Goal: Task Accomplishment & Management: Use online tool/utility

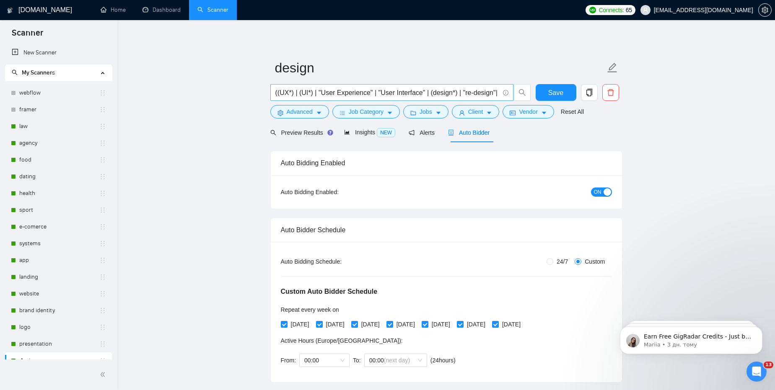
click at [47, 93] on link "webflow" at bounding box center [59, 93] width 80 height 17
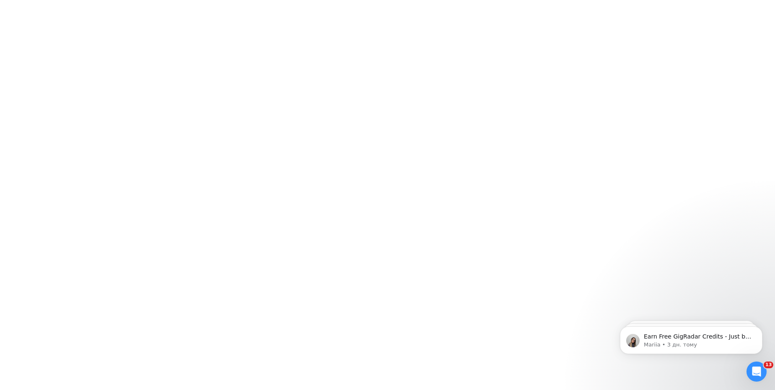
click at [484, 134] on div at bounding box center [387, 195] width 775 height 390
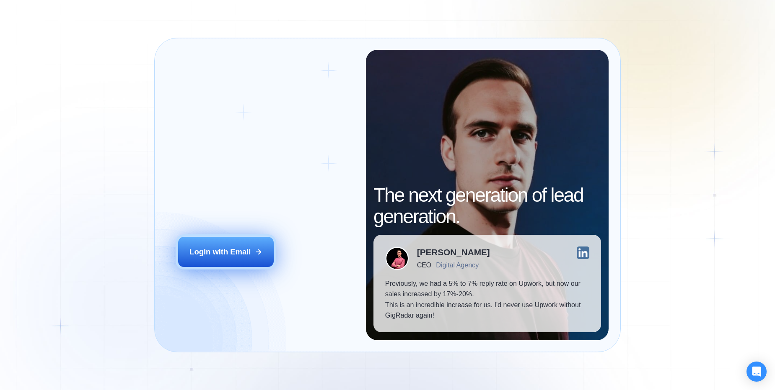
click at [229, 253] on div "Login with Email" at bounding box center [219, 252] width 61 height 10
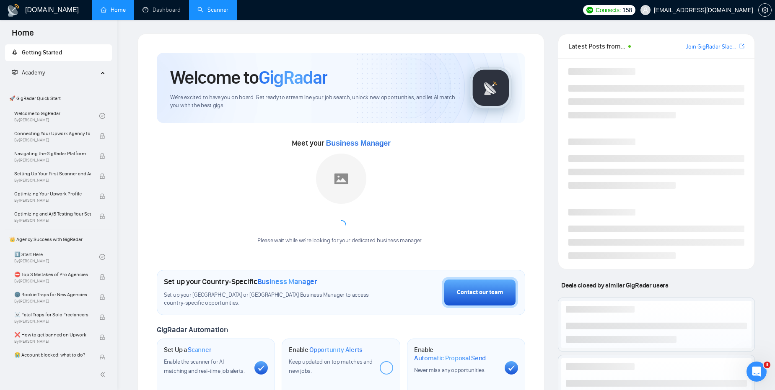
click at [212, 9] on link "Scanner" at bounding box center [212, 9] width 31 height 7
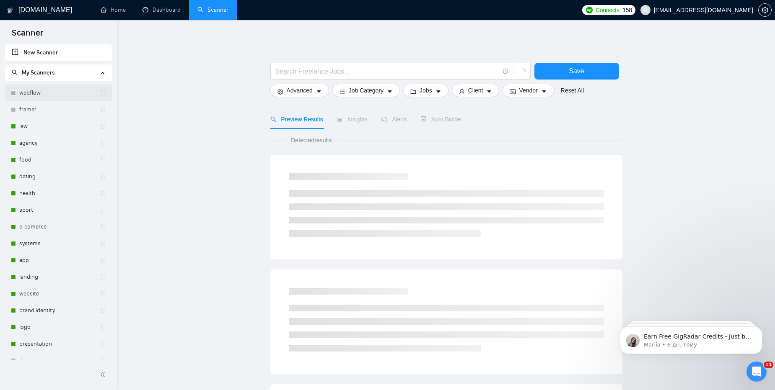
click at [55, 96] on link "webflow" at bounding box center [59, 93] width 80 height 17
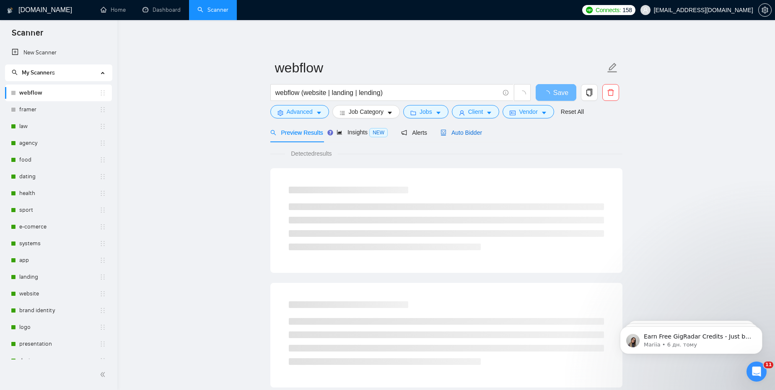
click at [478, 134] on span "Auto Bidder" at bounding box center [460, 132] width 41 height 7
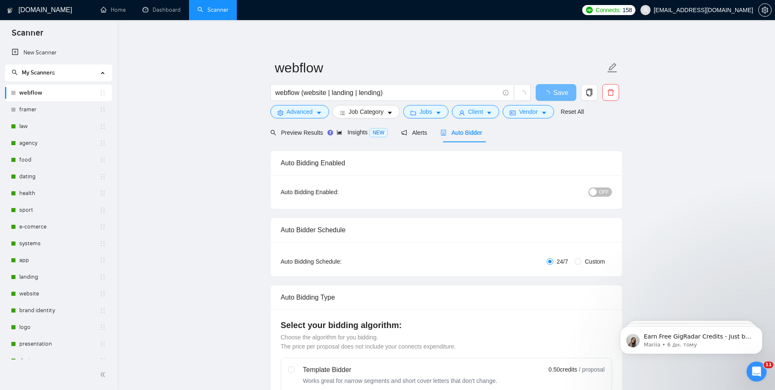
checkbox input "true"
click at [593, 191] on div "button" at bounding box center [593, 193] width 8 height 8
click at [560, 93] on span "Save" at bounding box center [560, 93] width 15 height 10
click at [558, 93] on span "Save" at bounding box center [555, 93] width 15 height 10
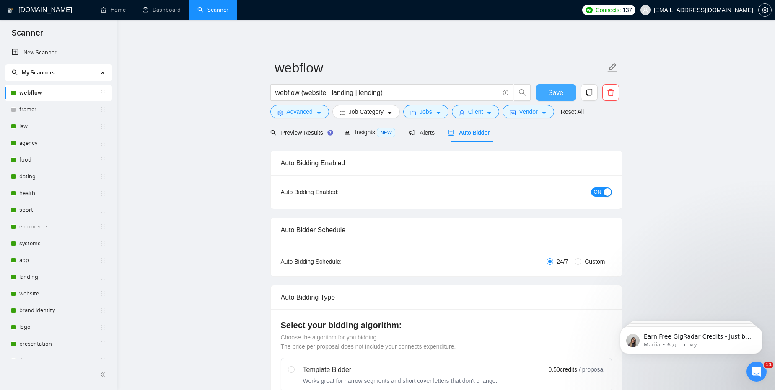
click at [558, 93] on span "Save" at bounding box center [555, 93] width 15 height 10
